Goal: Find specific page/section: Find specific page/section

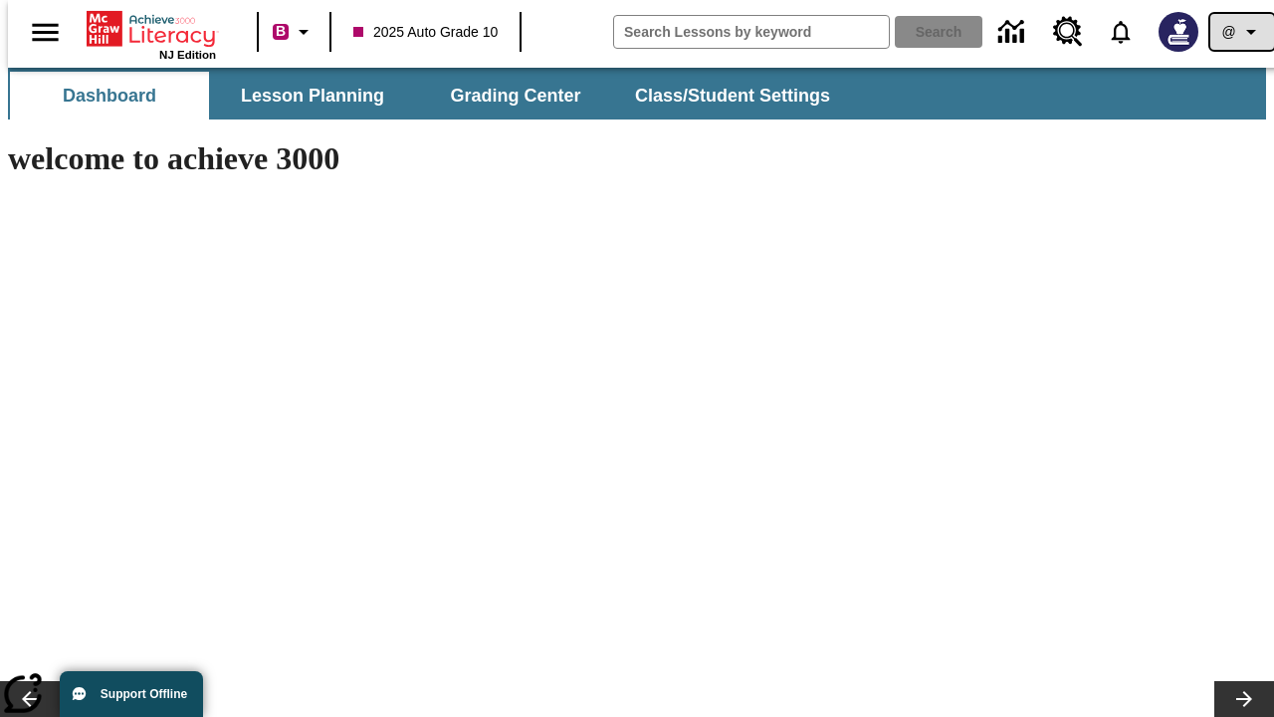
click at [1239, 32] on icon "Profile/Settings" at bounding box center [1251, 32] width 24 height 24
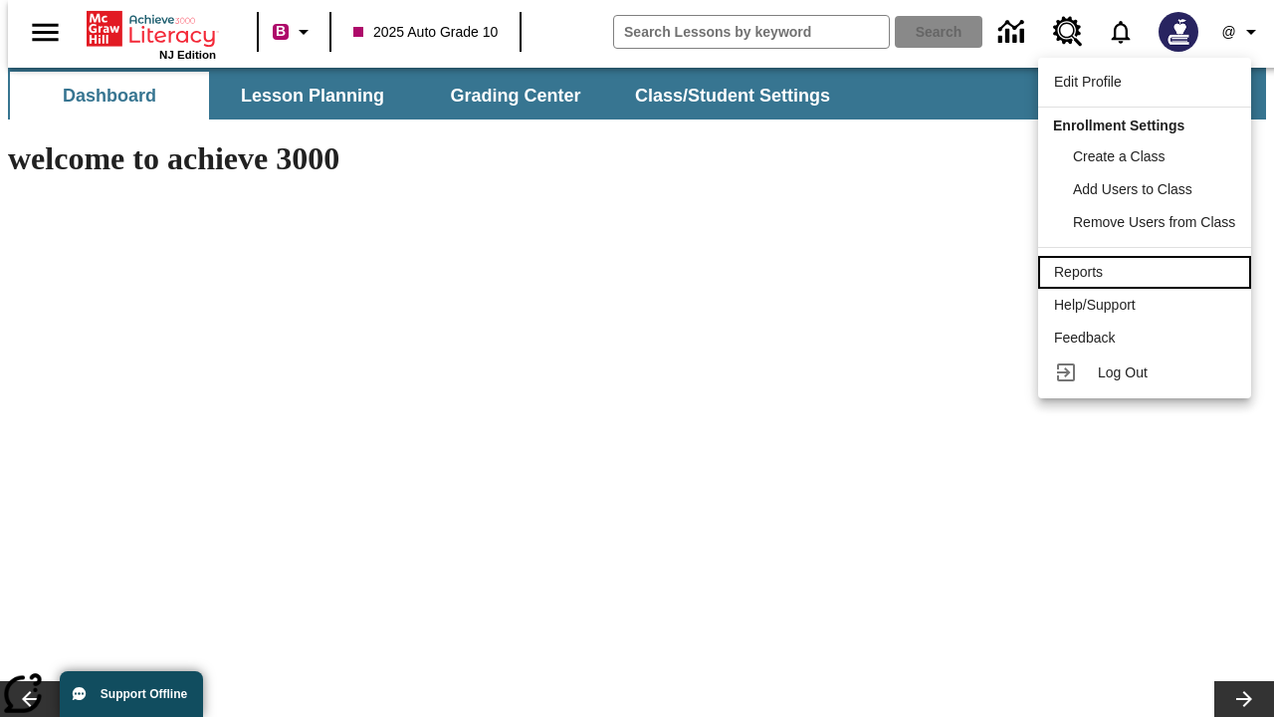
click at [1148, 272] on div "Reports" at bounding box center [1144, 272] width 181 height 21
